Goal: Information Seeking & Learning: Check status

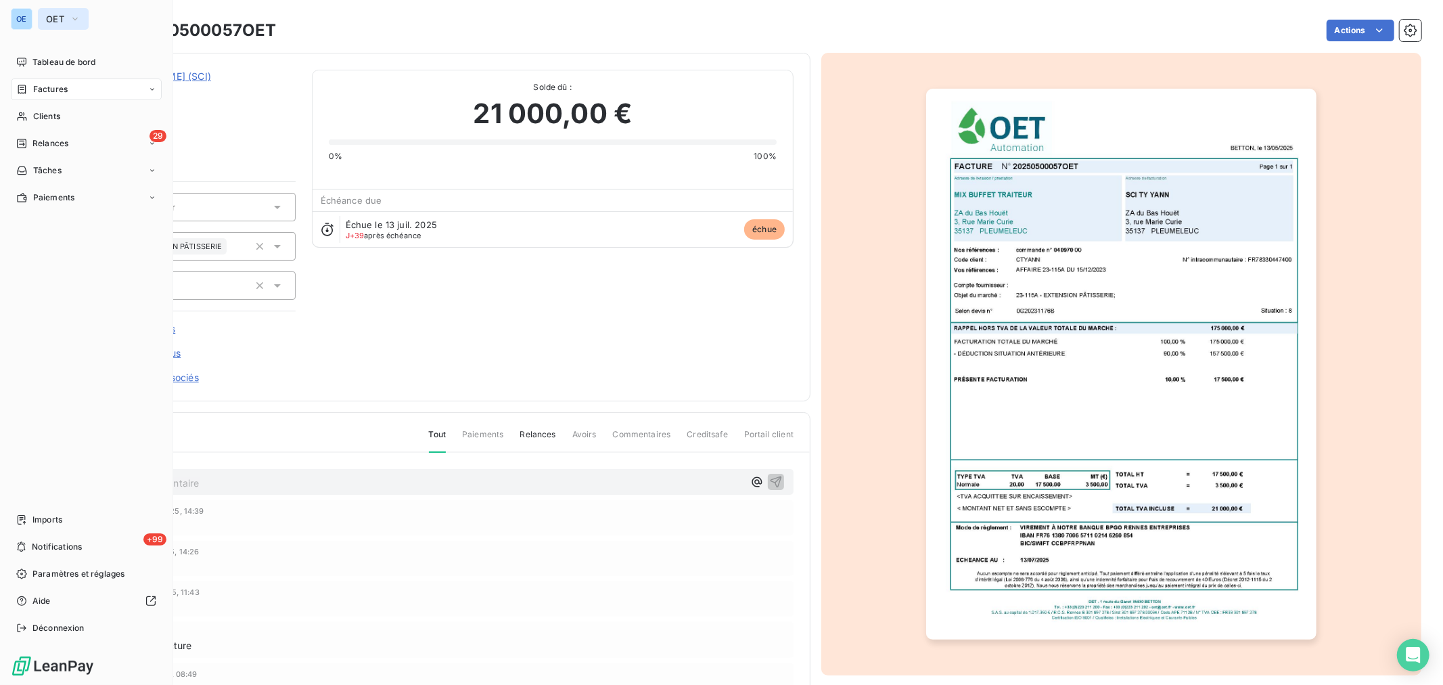
click at [75, 19] on icon "button" at bounding box center [75, 19] width 11 height 14
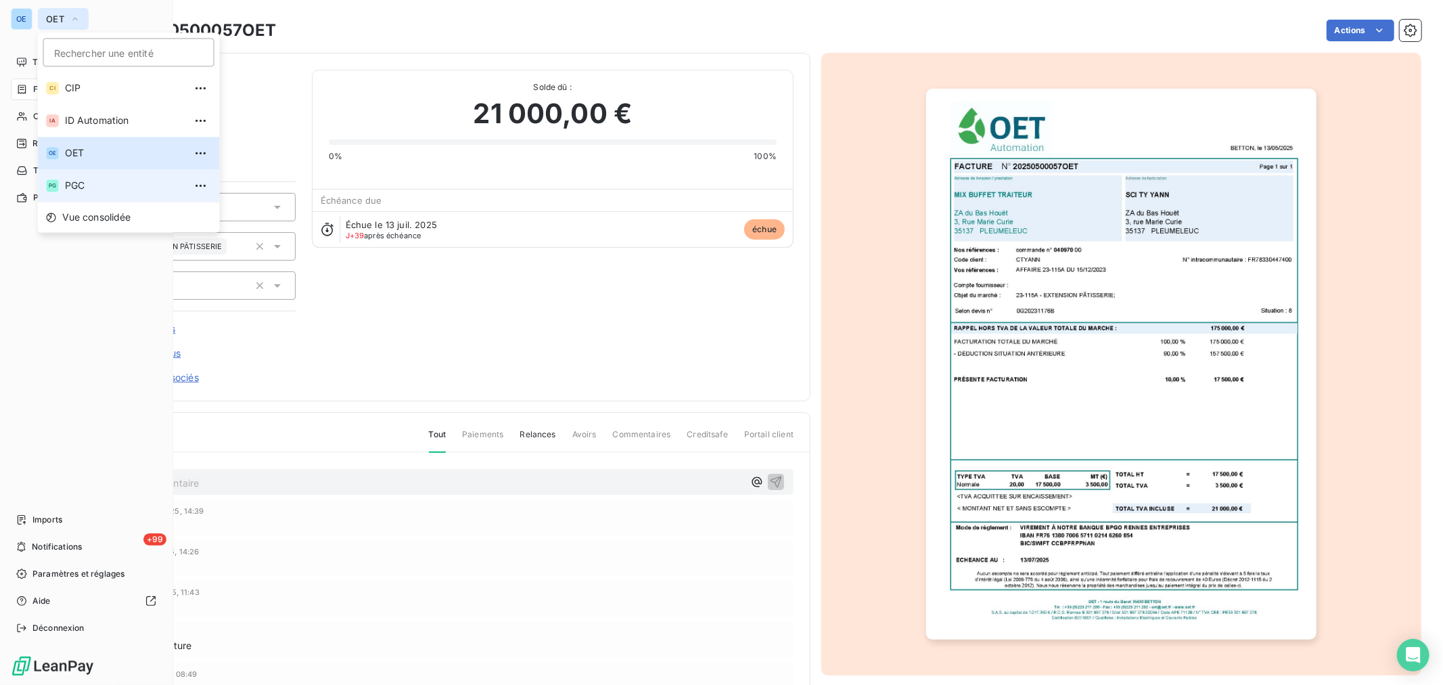
click at [78, 185] on span "PGC" at bounding box center [125, 186] width 120 height 14
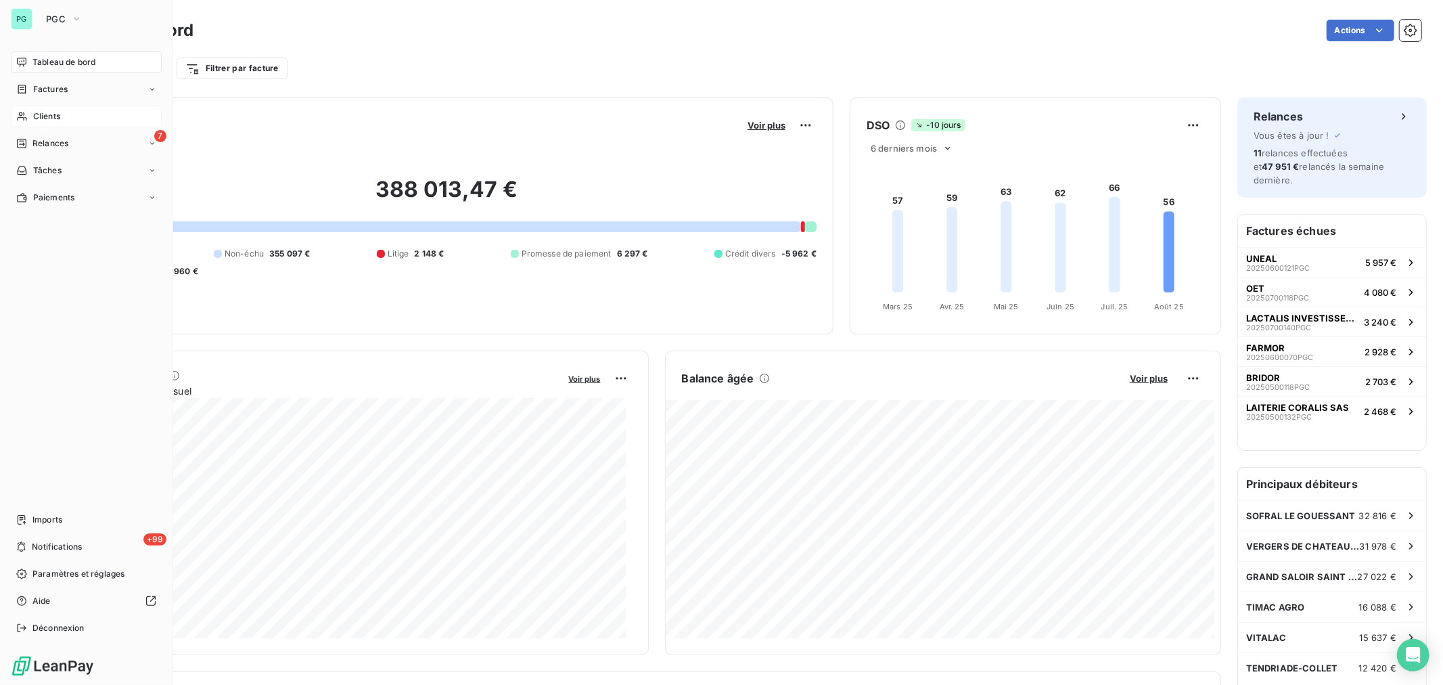
click at [53, 113] on span "Clients" at bounding box center [46, 116] width 27 height 12
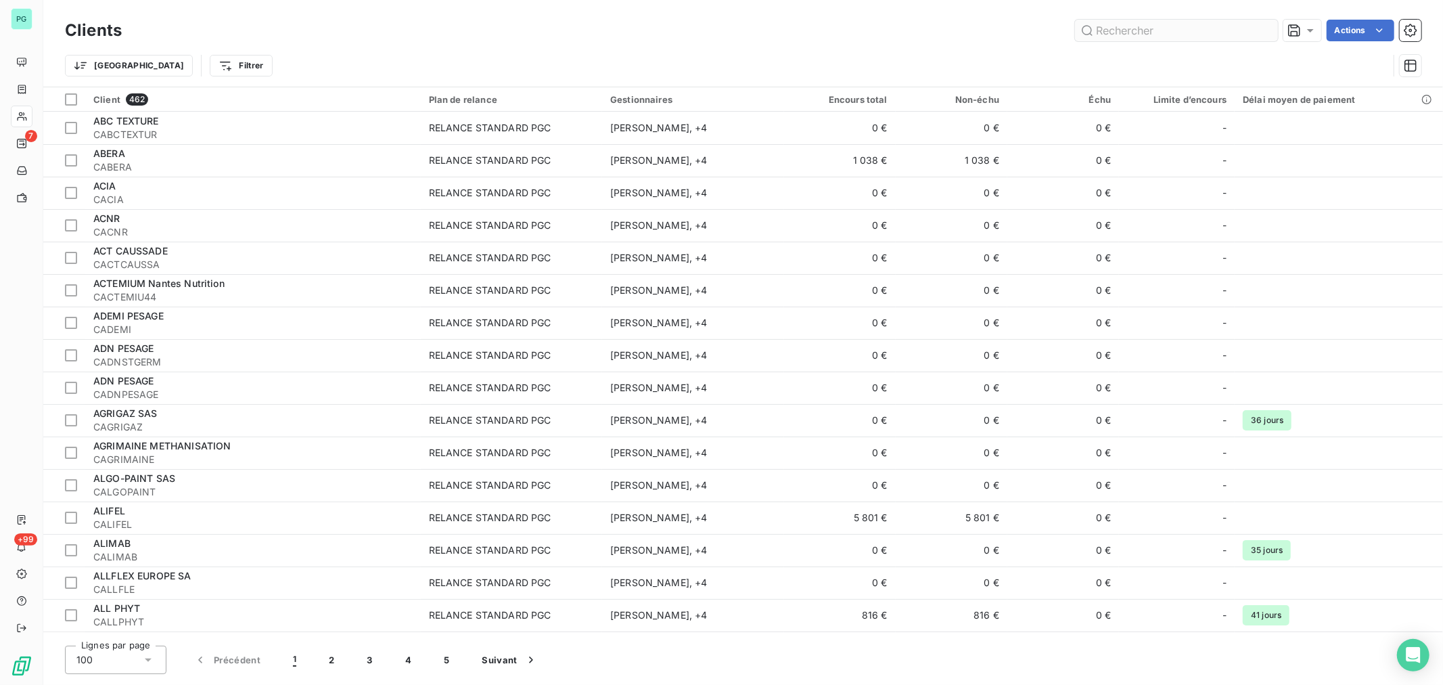
click at [1111, 28] on input "text" at bounding box center [1176, 31] width 203 height 22
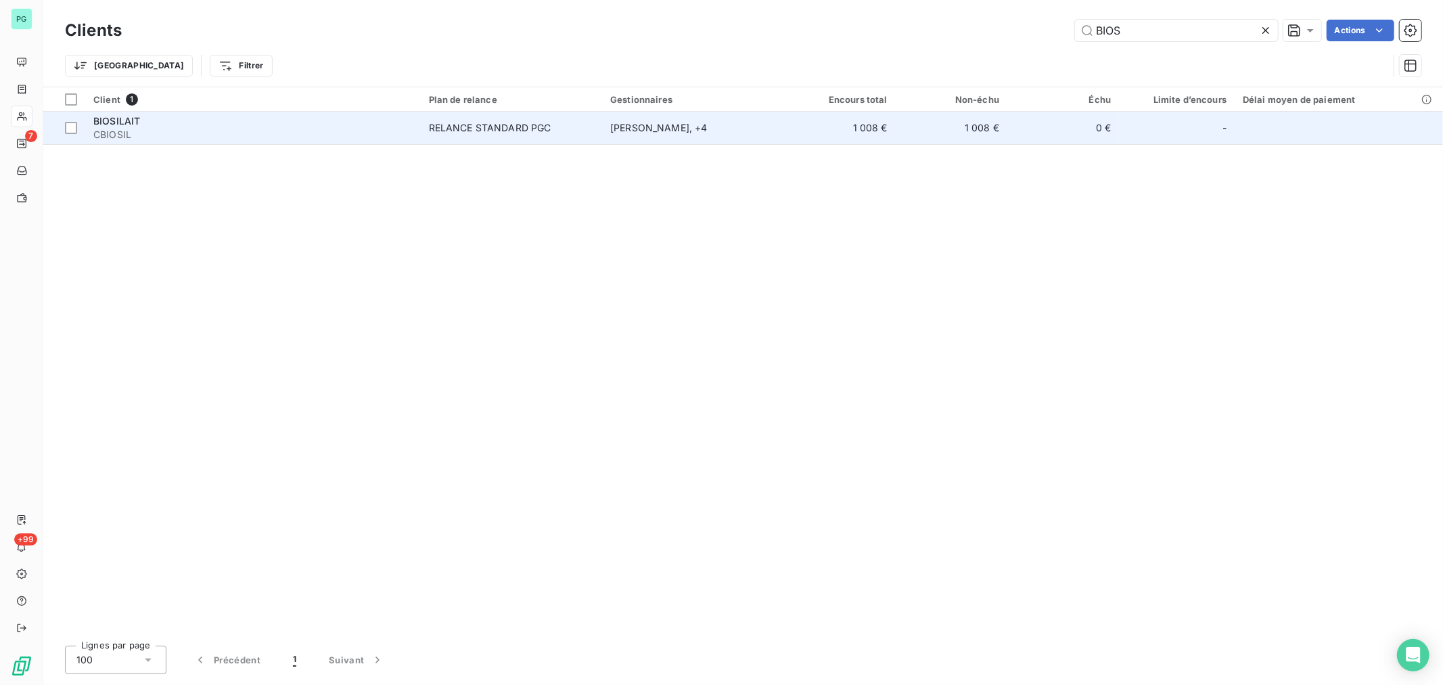
type input "BIOS"
click at [812, 131] on td "1 008 €" at bounding box center [840, 128] width 112 height 32
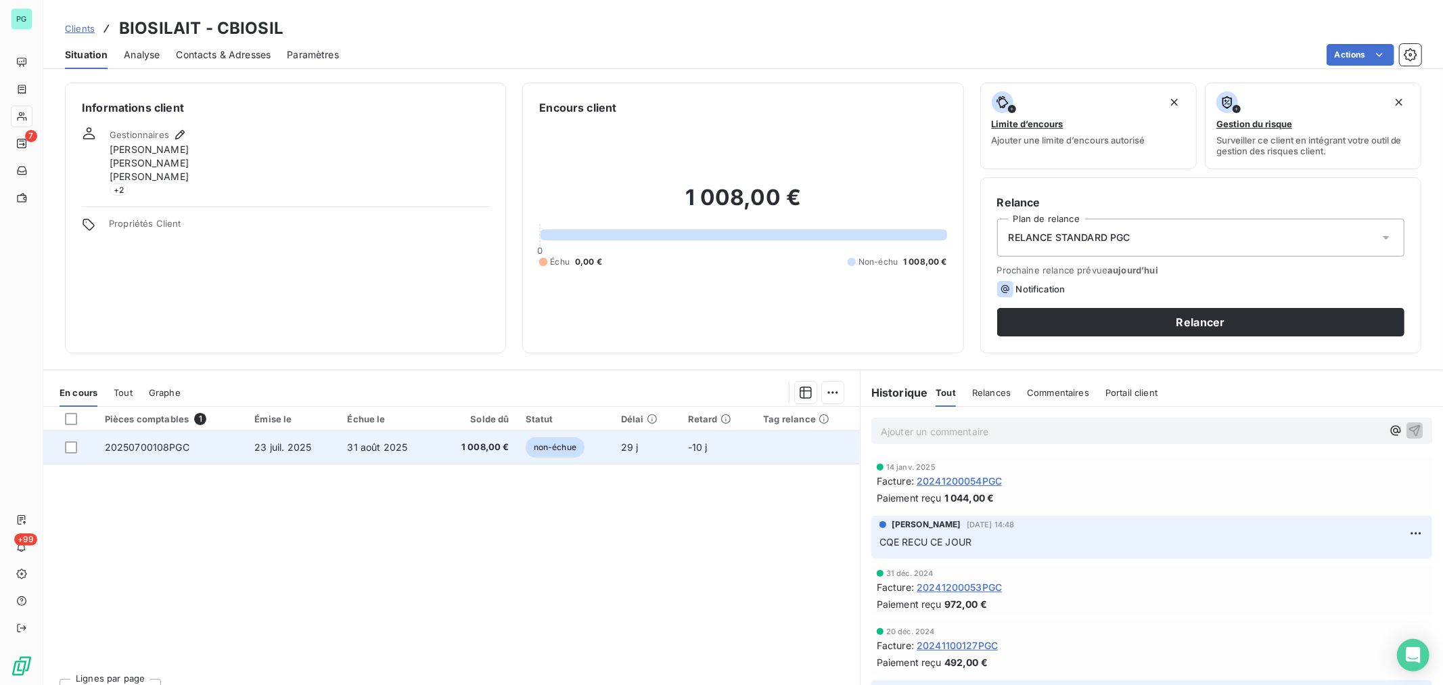
click at [600, 452] on td "non-échue" at bounding box center [565, 447] width 95 height 32
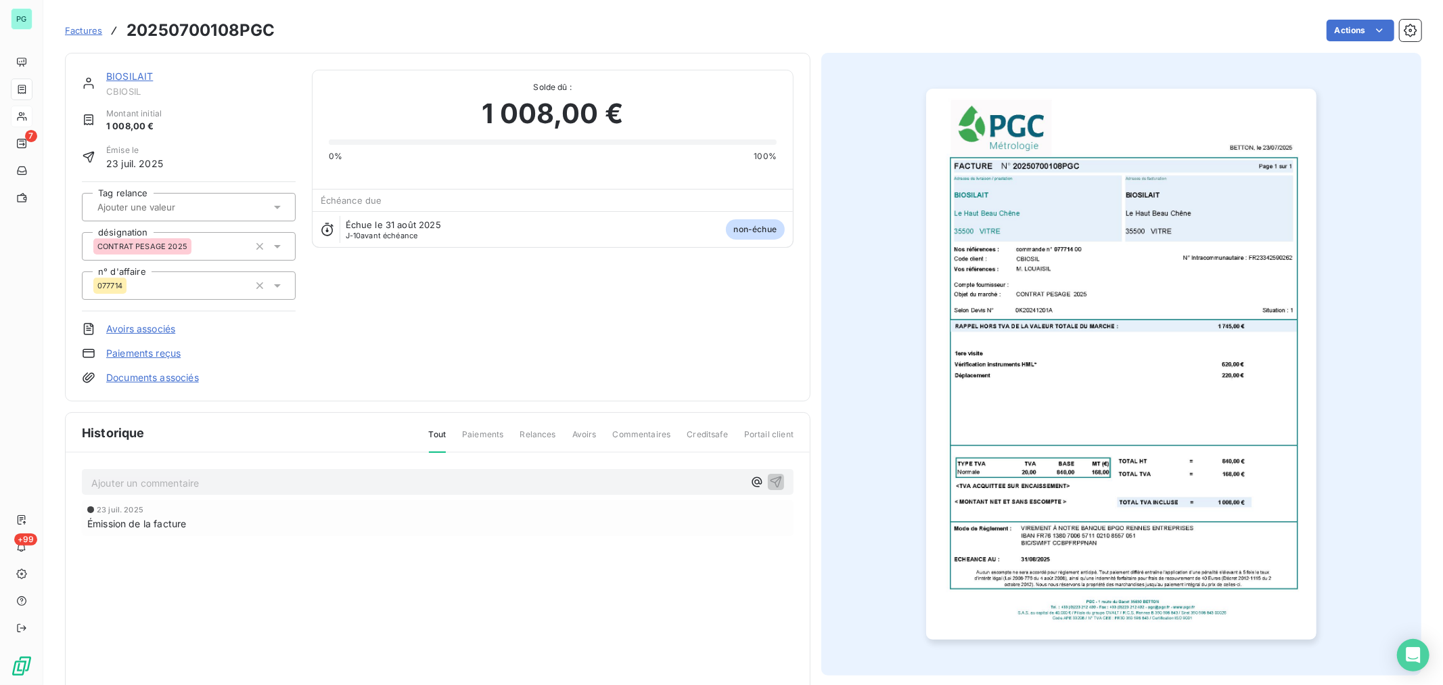
click at [472, 490] on p "Ajouter un commentaire ﻿" at bounding box center [417, 482] width 652 height 17
click at [773, 483] on icon "button" at bounding box center [776, 481] width 14 height 14
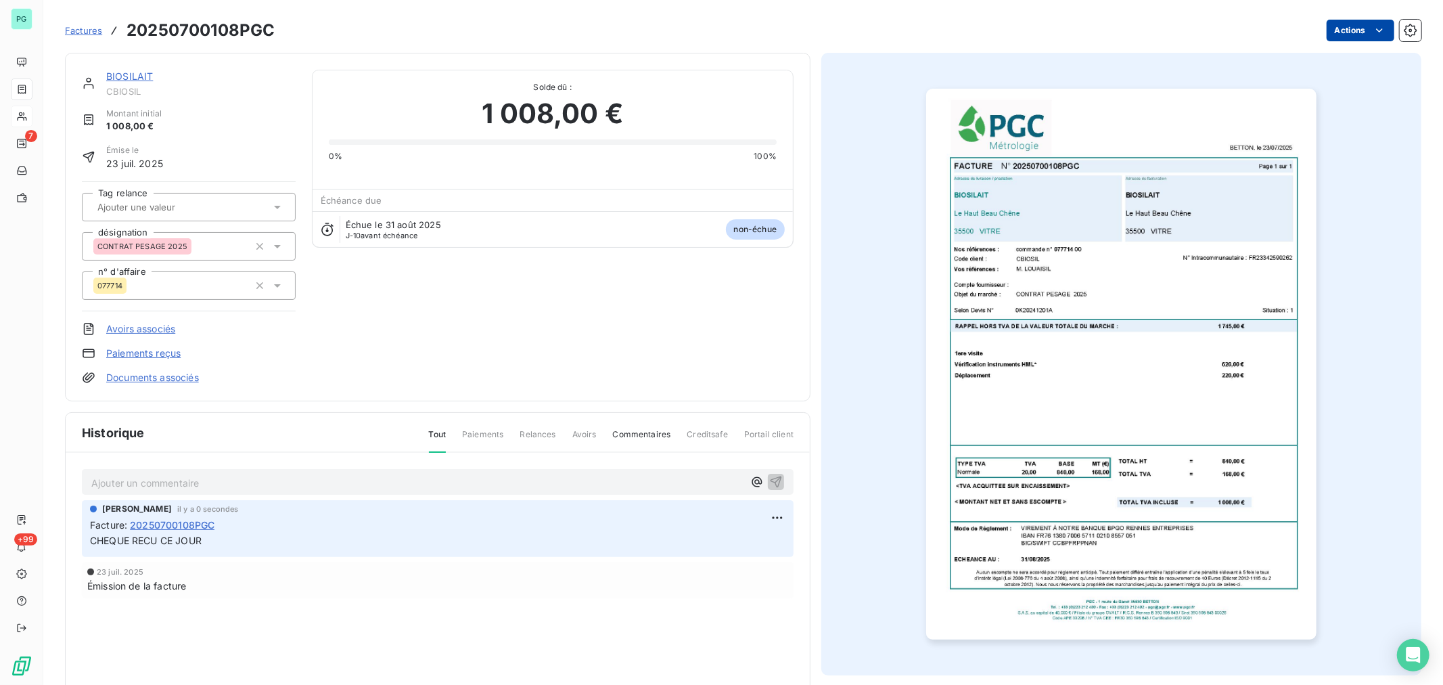
click at [1337, 32] on html "PG 7 +99 Factures 20250700108PGC Actions BIOSILAIT CBIOSIL Montant initial 1 00…" at bounding box center [721, 342] width 1443 height 685
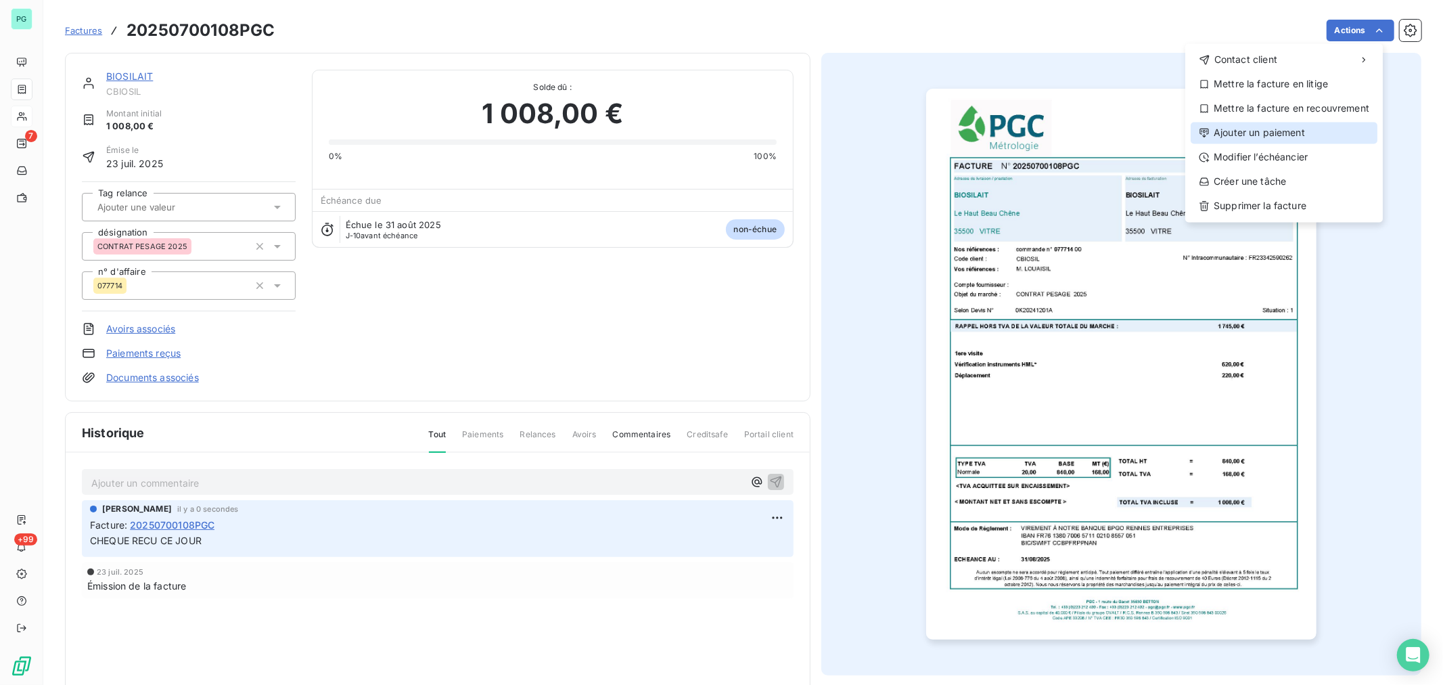
click at [1314, 134] on div "Ajouter un paiement" at bounding box center [1284, 133] width 187 height 22
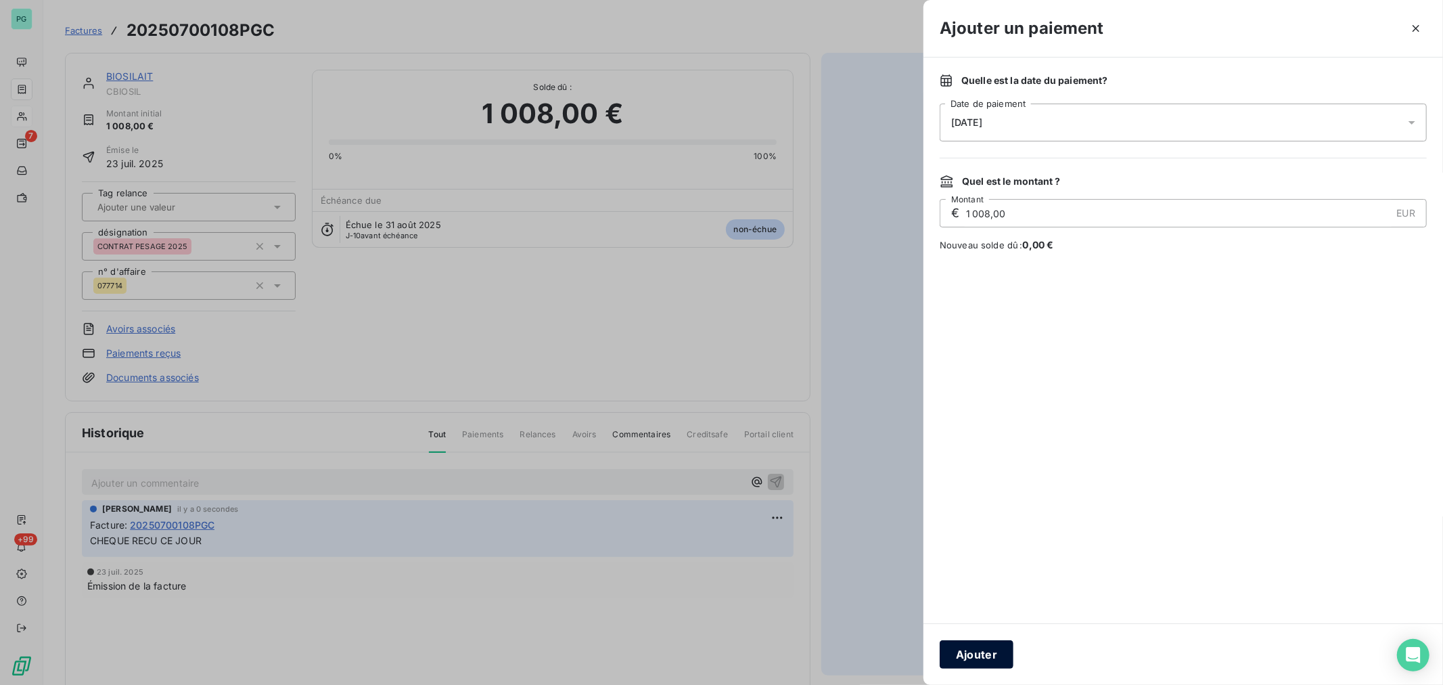
click at [994, 656] on button "Ajouter" at bounding box center [977, 654] width 74 height 28
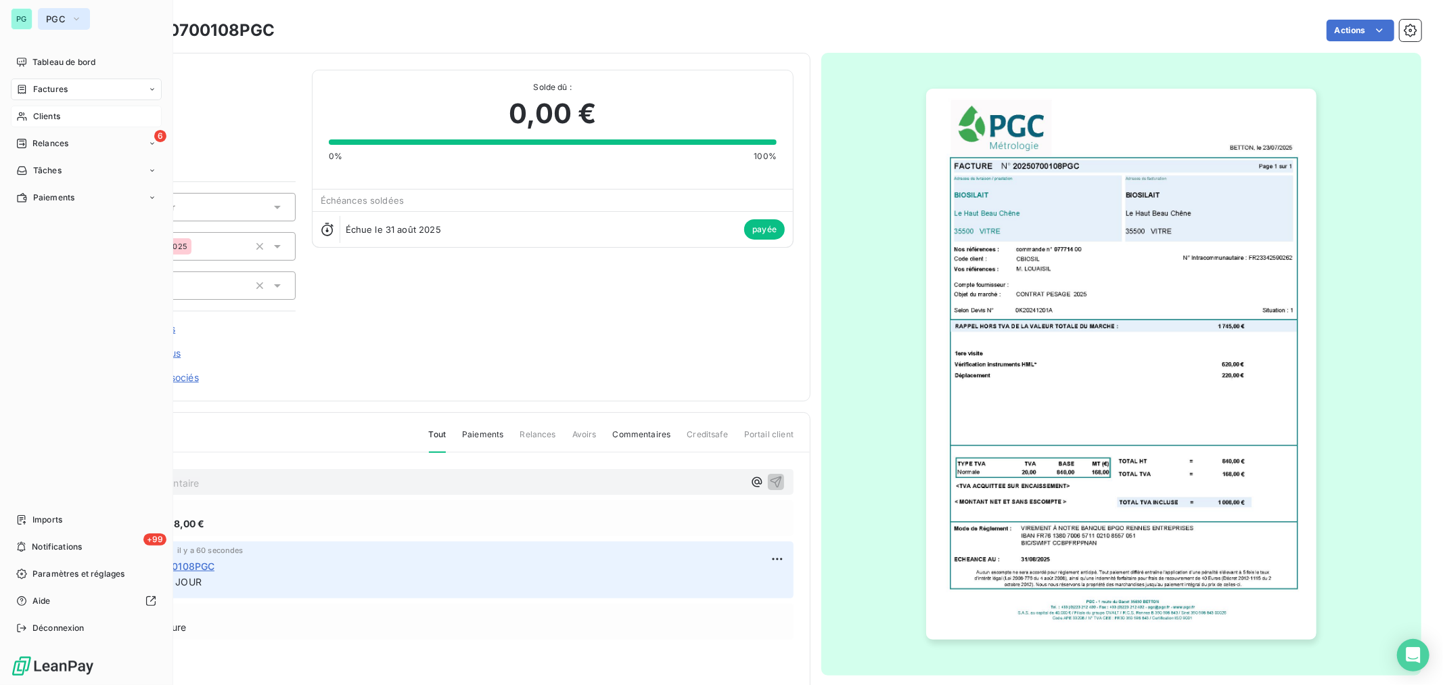
click at [71, 27] on button "PGC" at bounding box center [64, 19] width 52 height 22
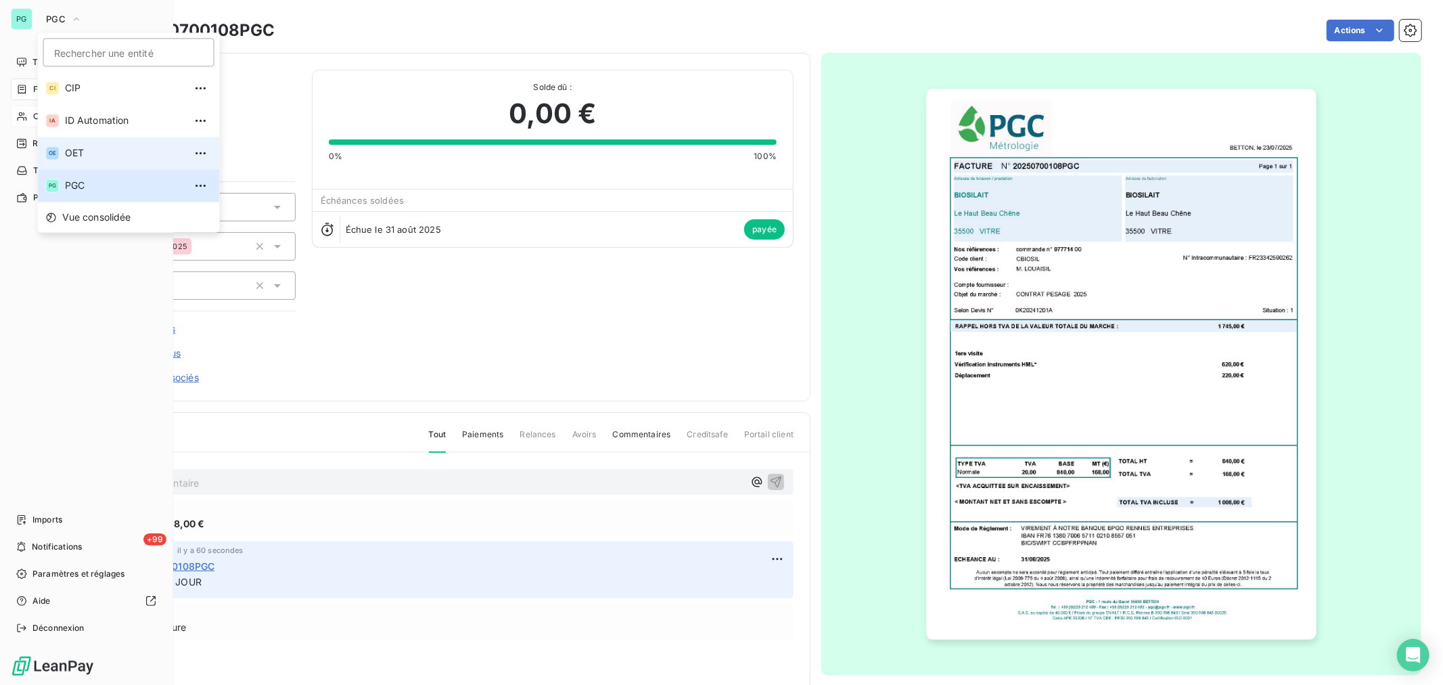
click at [71, 147] on span "OET" at bounding box center [125, 153] width 120 height 14
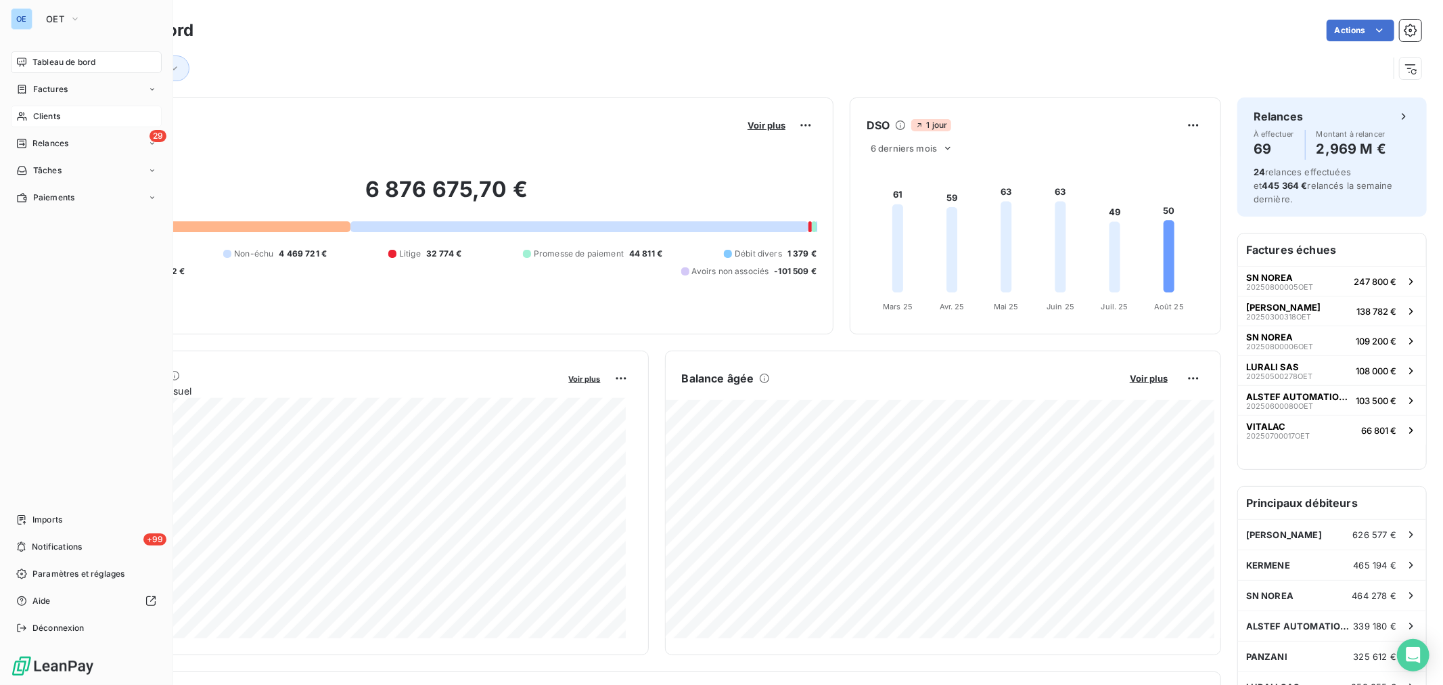
click at [31, 112] on div "Clients" at bounding box center [86, 117] width 151 height 22
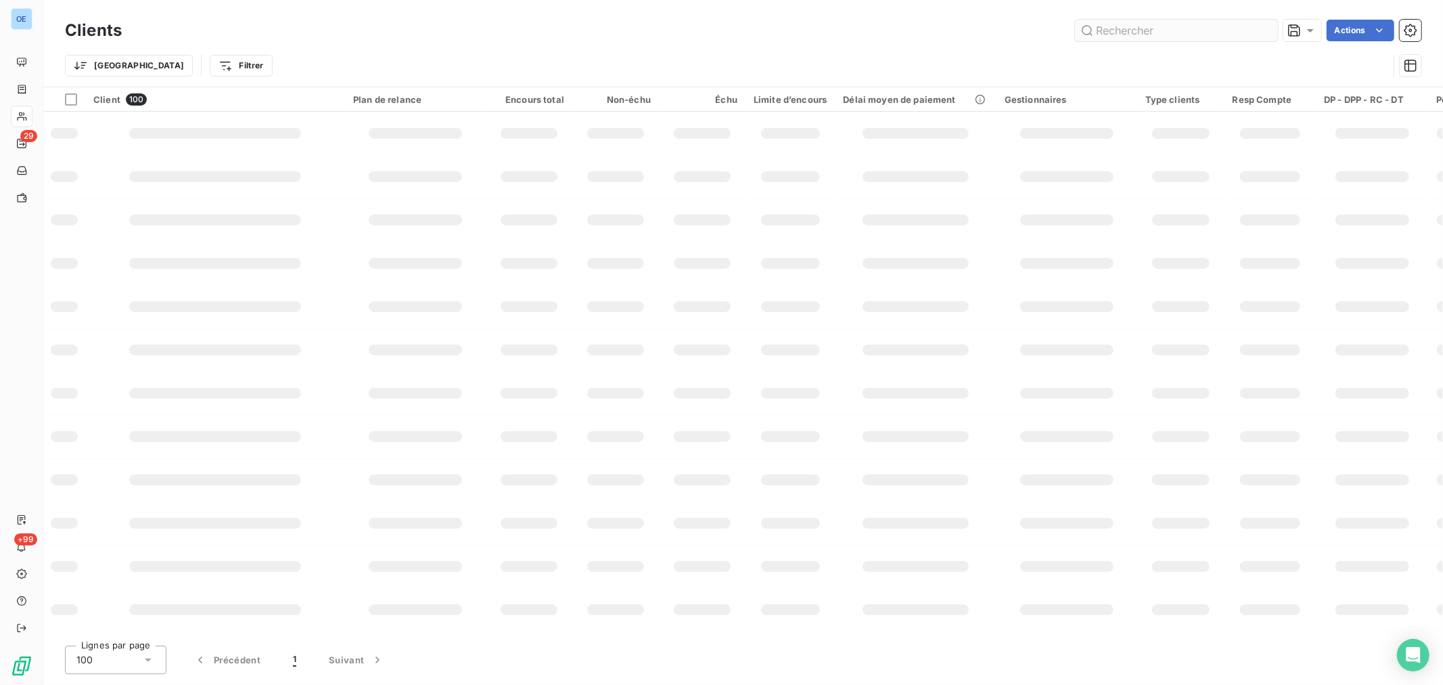
click at [1105, 32] on input "text" at bounding box center [1176, 31] width 203 height 22
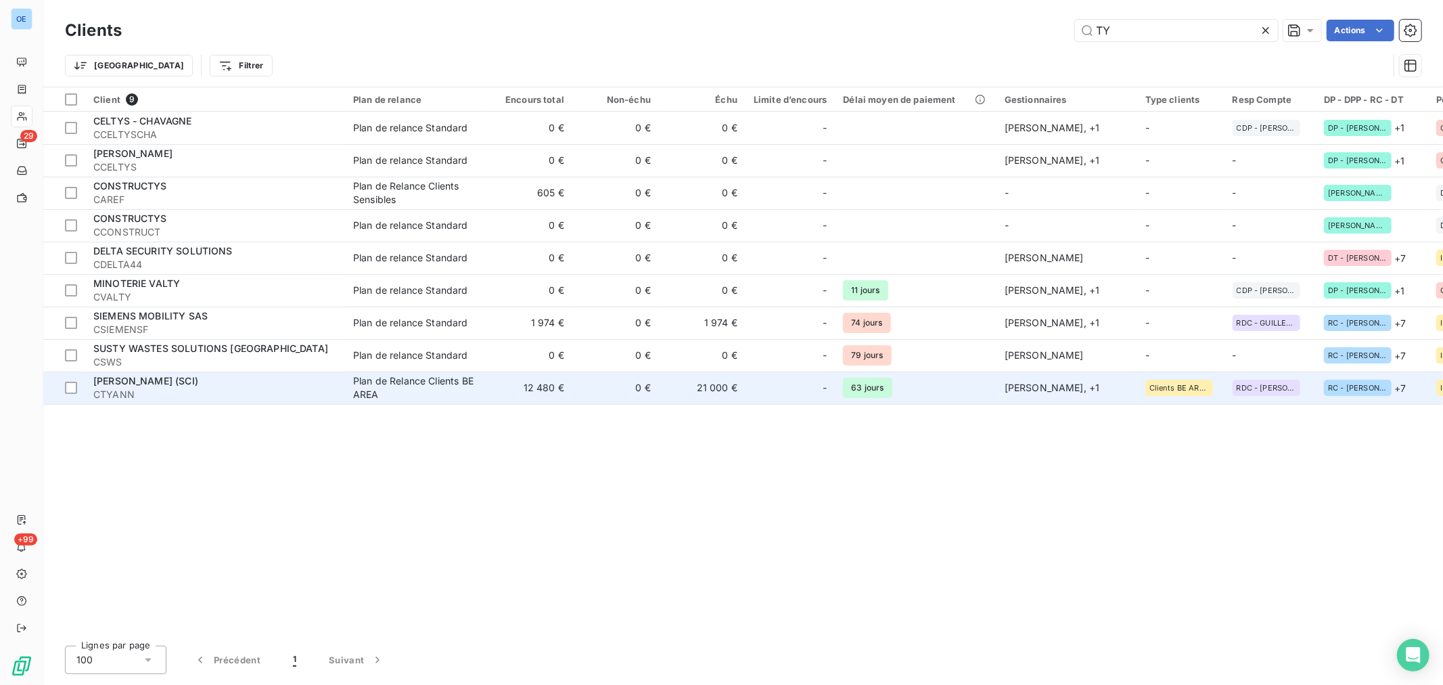
type input "TY"
click at [953, 386] on td "63 jours" at bounding box center [915, 387] width 161 height 32
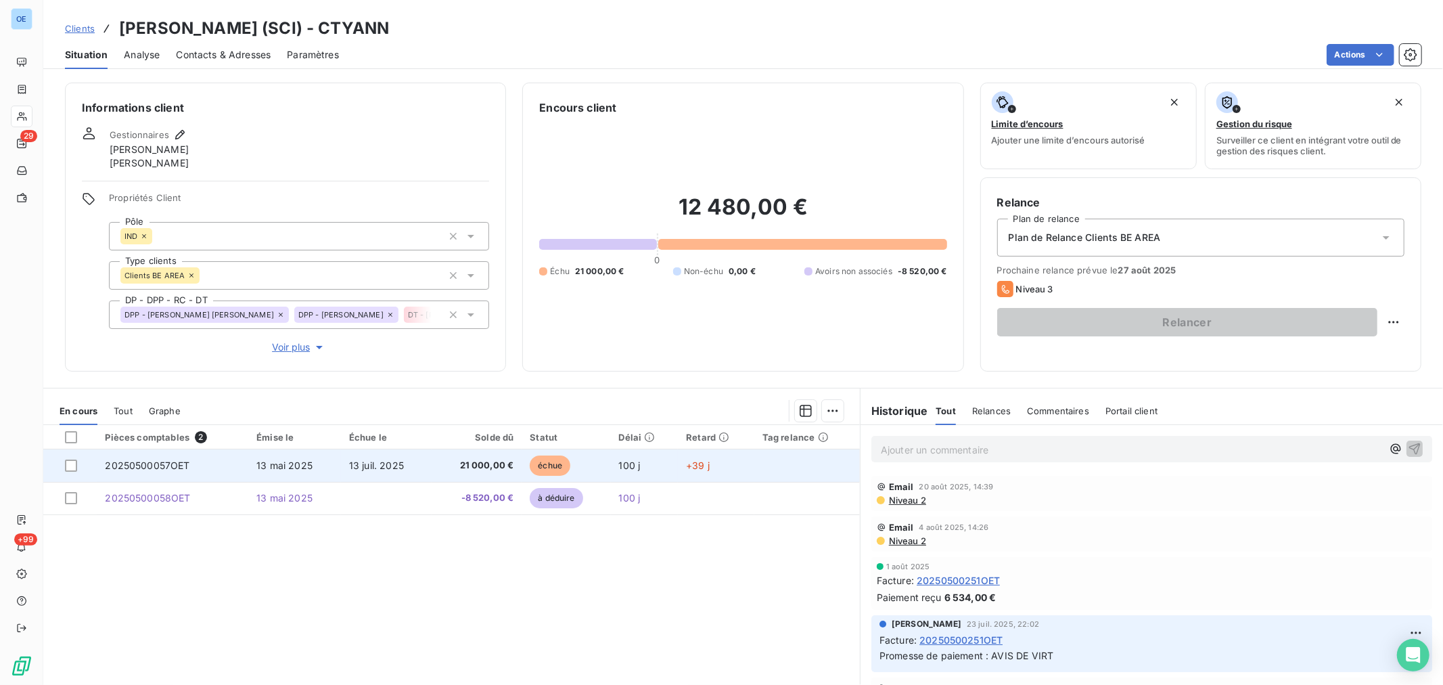
click at [413, 472] on td "13 juil. 2025" at bounding box center [386, 465] width 91 height 32
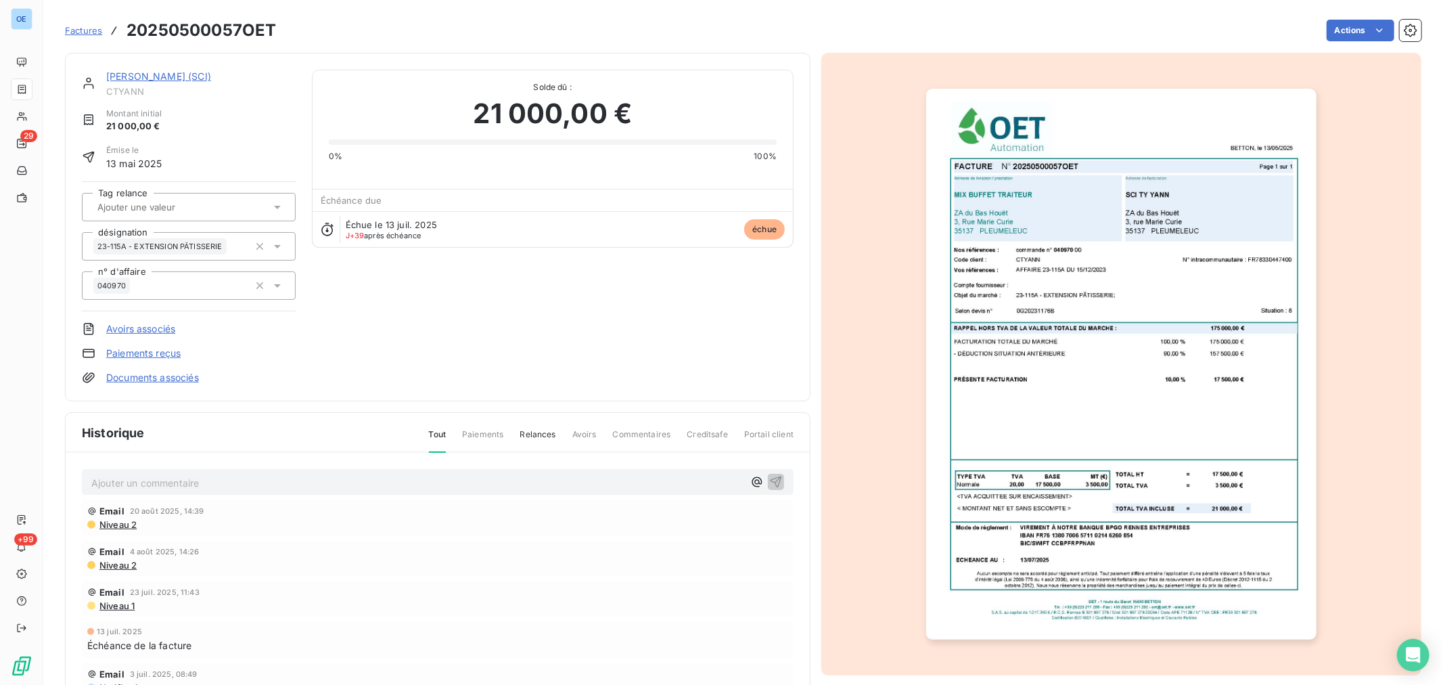
click at [413, 487] on p "Ajouter un commentaire ﻿" at bounding box center [417, 482] width 652 height 17
click at [114, 476] on span "MQE BAP au 21/08/25 - mail à AREA - Attente retour" at bounding box center [206, 482] width 230 height 12
click at [769, 482] on icon "button" at bounding box center [776, 481] width 14 height 14
